Goal: Task Accomplishment & Management: Manage account settings

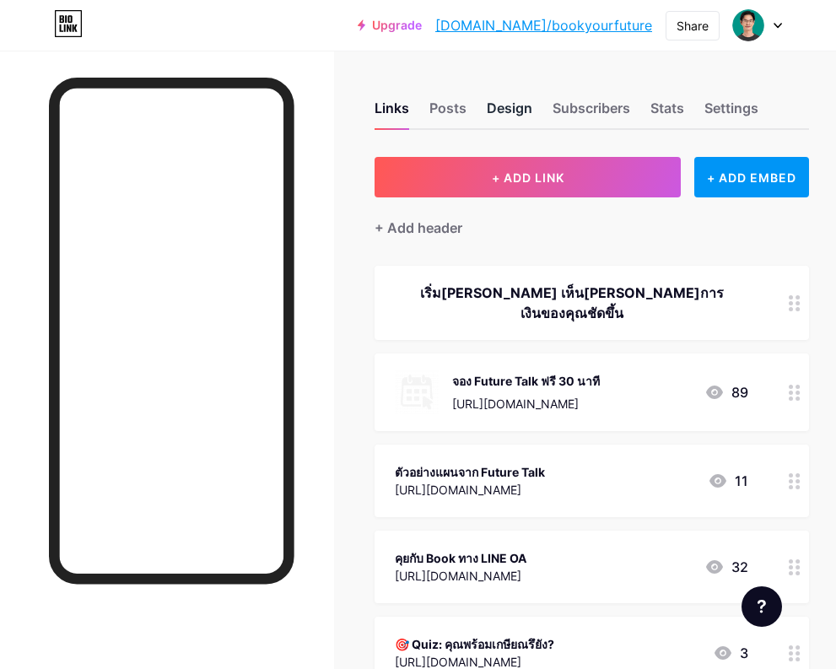
click at [519, 106] on div "Design" at bounding box center [510, 113] width 46 height 30
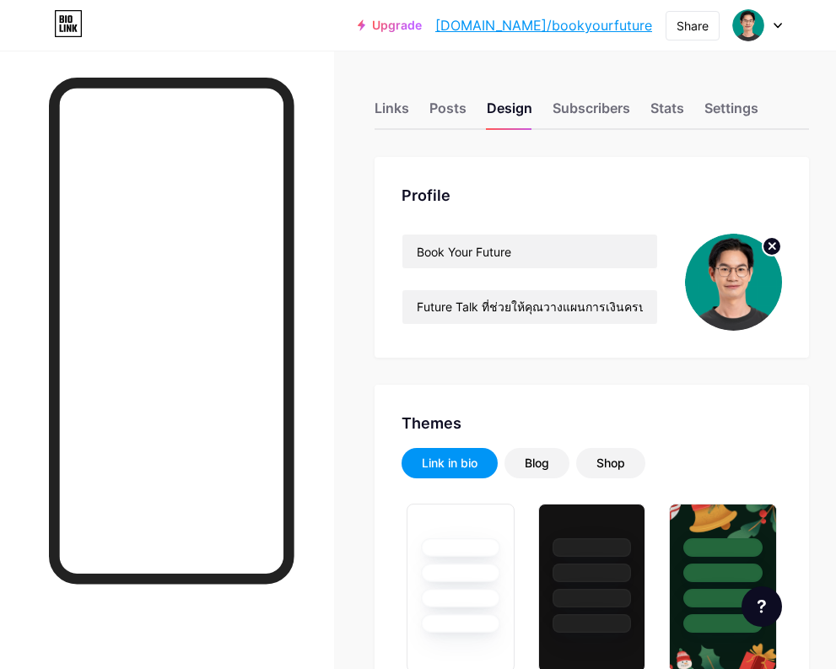
type input "#f5f5f5"
type input "#233dff"
type input "#000000"
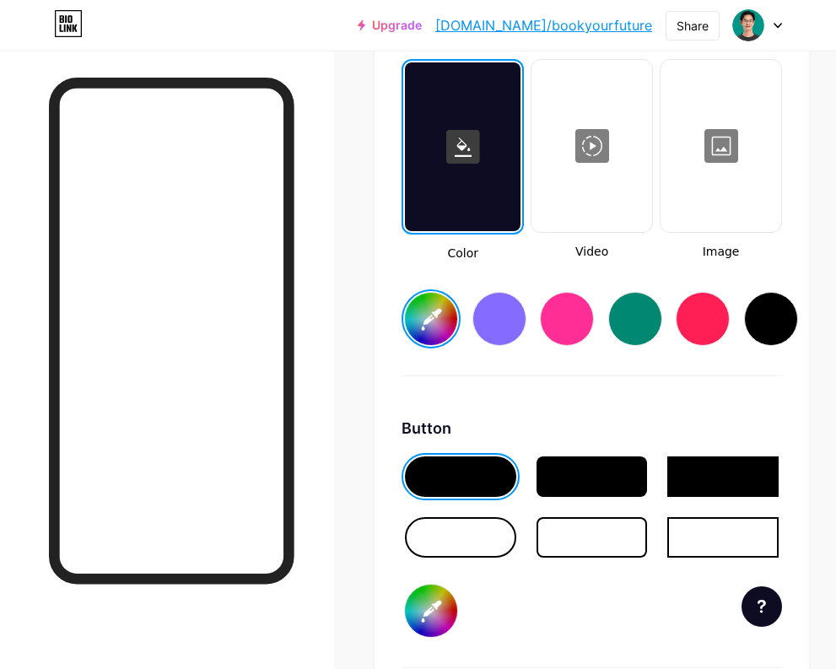
scroll to position [2268, 0]
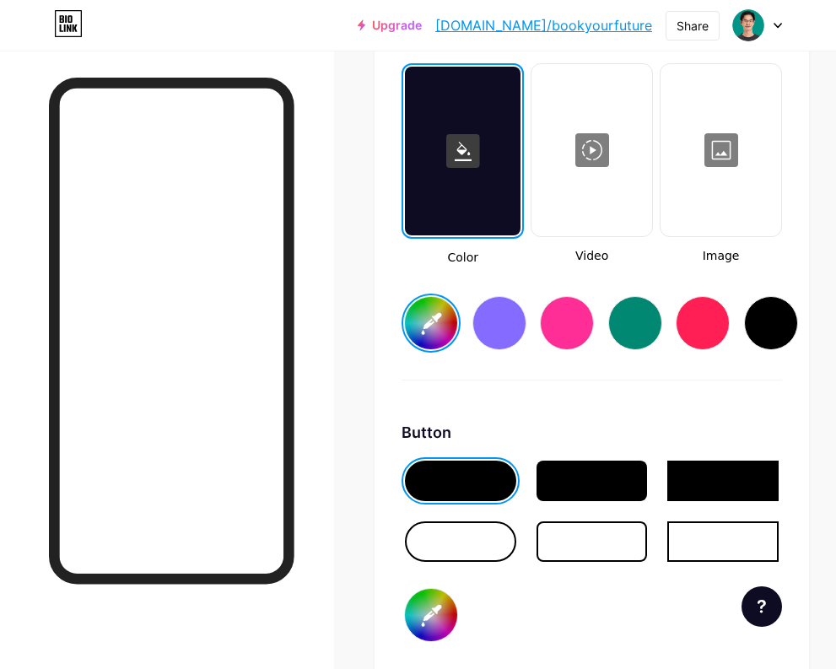
click at [443, 325] on input "#f5f5f5" at bounding box center [431, 323] width 52 height 52
click at [391, 247] on div "Background Color Video Image #f5f5f5 Button #233dff Font Inter Poppins EB Garam…" at bounding box center [592, 513] width 435 height 1040
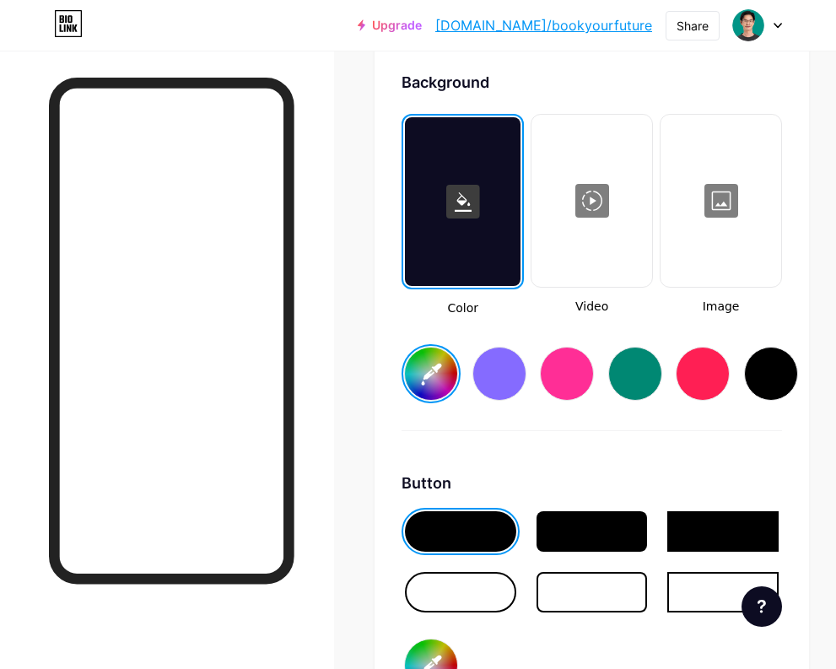
scroll to position [2347, 0]
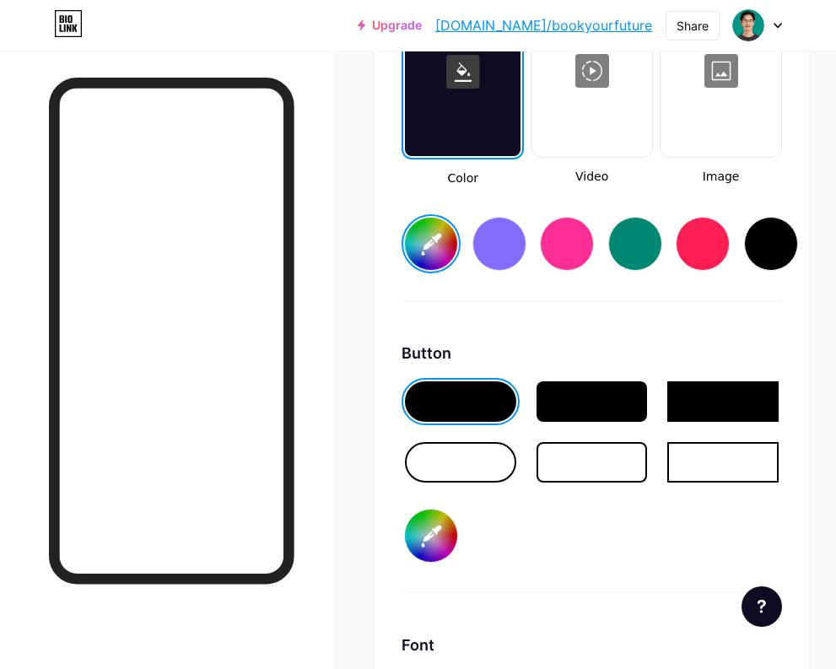
click at [441, 539] on input "#233dff" at bounding box center [431, 536] width 52 height 52
click at [604, 518] on div "Button #233dff" at bounding box center [592, 468] width 381 height 252
click at [440, 245] on input "#f5f5f5" at bounding box center [431, 244] width 52 height 52
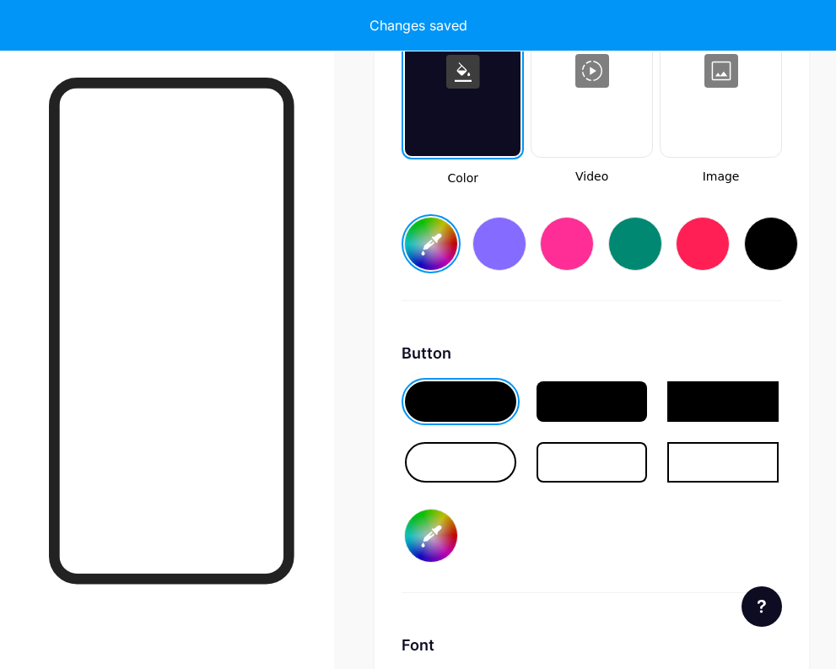
type input "#f7e5da"
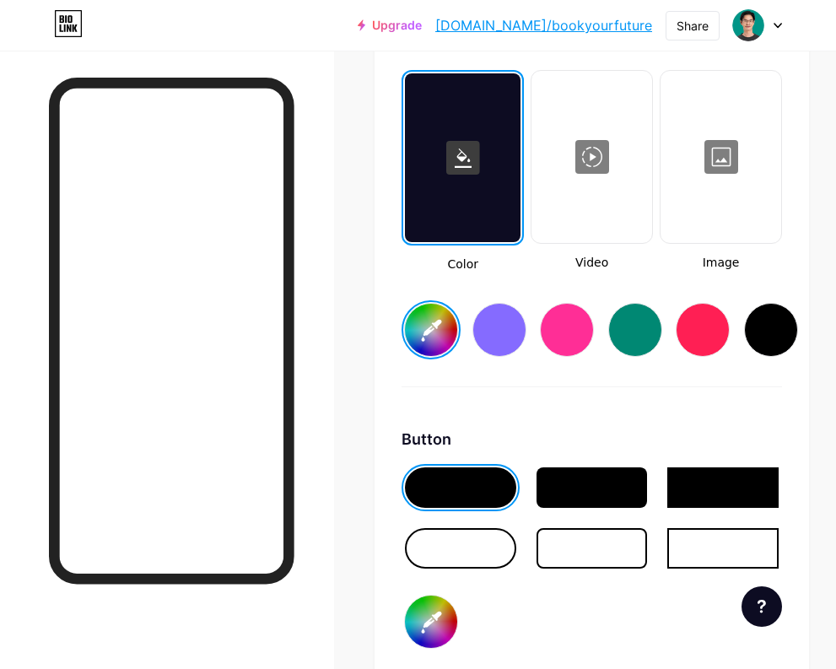
scroll to position [2265, 0]
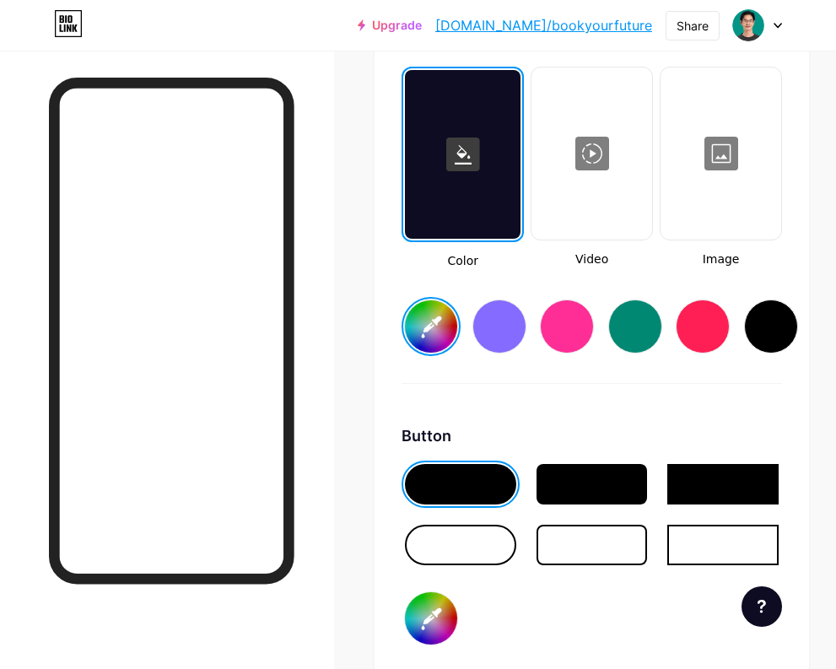
click at [441, 615] on input "#233dff" at bounding box center [431, 619] width 52 height 52
type input "#004225"
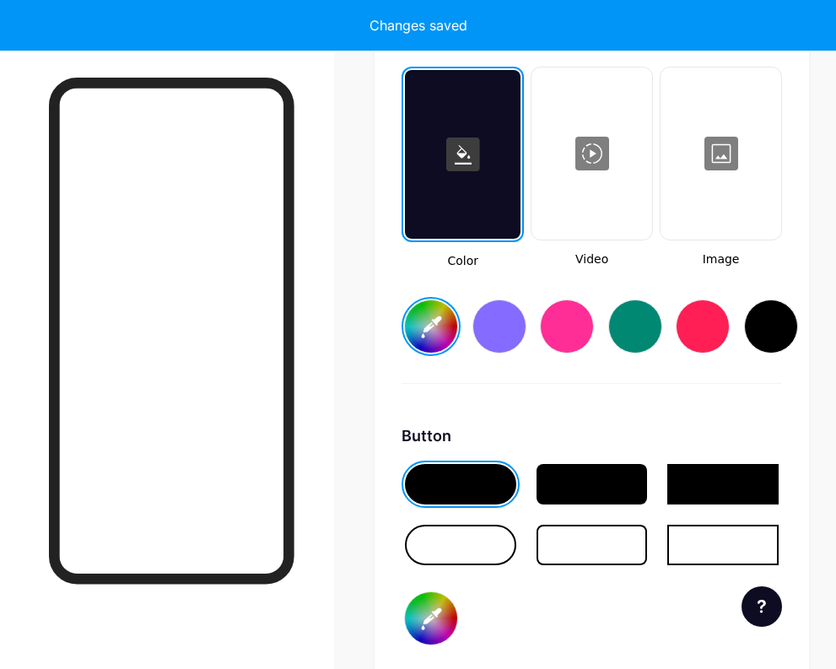
type input "#f7e5da"
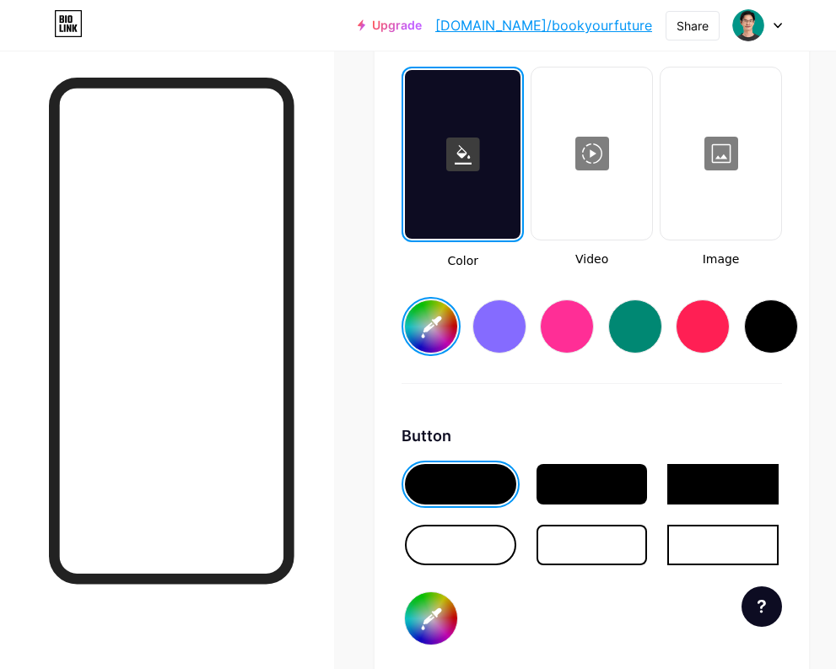
click at [438, 612] on input "#004225" at bounding box center [431, 619] width 52 height 52
type input "#0e7c66"
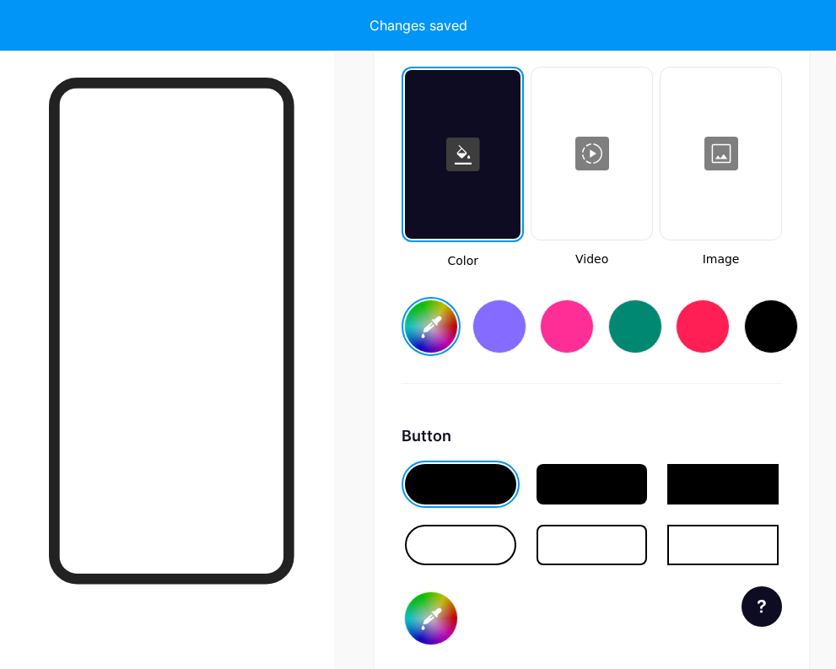
type input "#f7e5da"
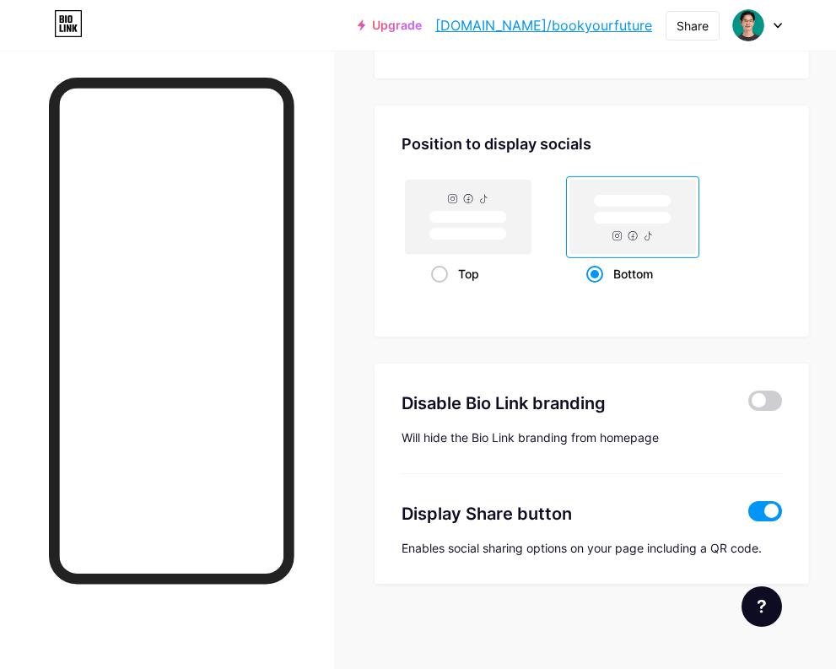
scroll to position [3142, 0]
